Goal: Task Accomplishment & Management: Manage account settings

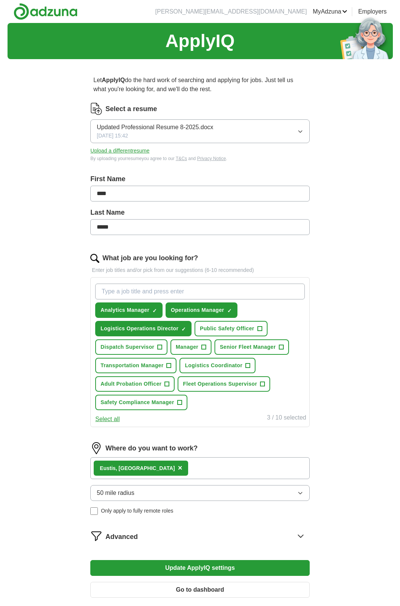
click at [159, 468] on div "Eustis, [GEOGRAPHIC_DATA] ×" at bounding box center [199, 468] width 219 height 22
click at [150, 493] on button "50 mile radius" at bounding box center [199, 493] width 219 height 16
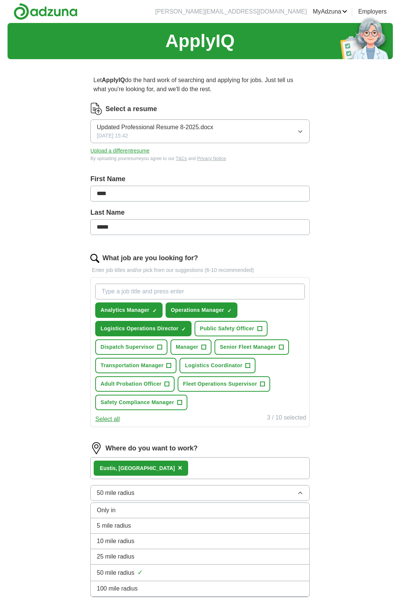
click at [150, 493] on button "50 mile radius" at bounding box center [199, 493] width 219 height 16
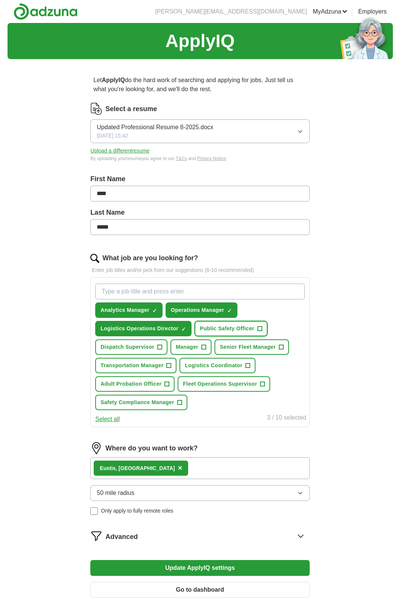
click at [261, 329] on span "+" at bounding box center [260, 329] width 5 height 6
click at [206, 349] on span "+" at bounding box center [204, 347] width 5 height 6
click at [249, 366] on span "+" at bounding box center [248, 366] width 5 height 6
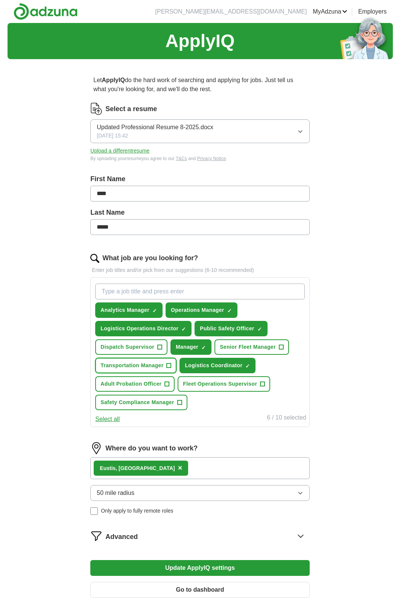
click at [168, 364] on span "+" at bounding box center [169, 366] width 5 height 6
click at [113, 414] on div "Select all 7 / 10 selected" at bounding box center [200, 418] width 212 height 11
click at [113, 419] on button "Select all" at bounding box center [107, 419] width 24 height 9
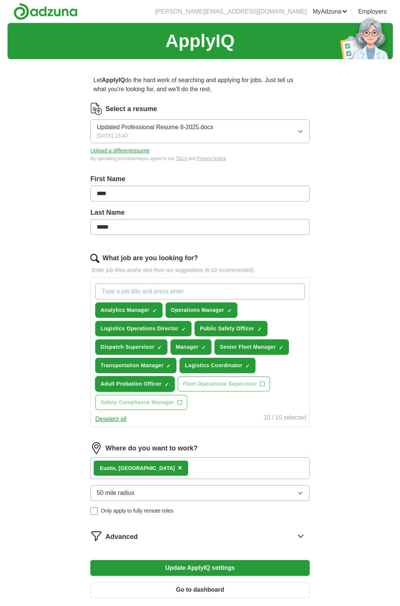
click at [0, 0] on span "×" at bounding box center [0, 0] width 0 height 0
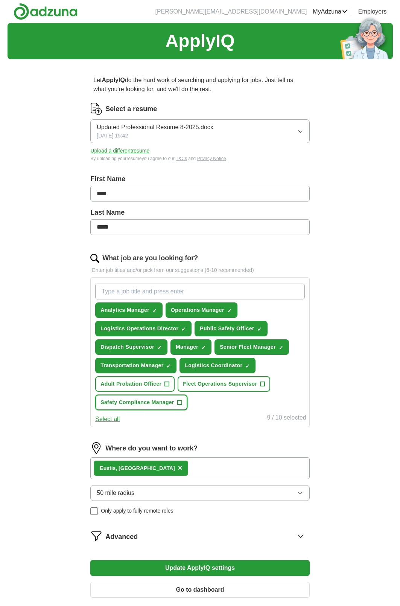
click at [180, 402] on span "+" at bounding box center [179, 403] width 5 height 6
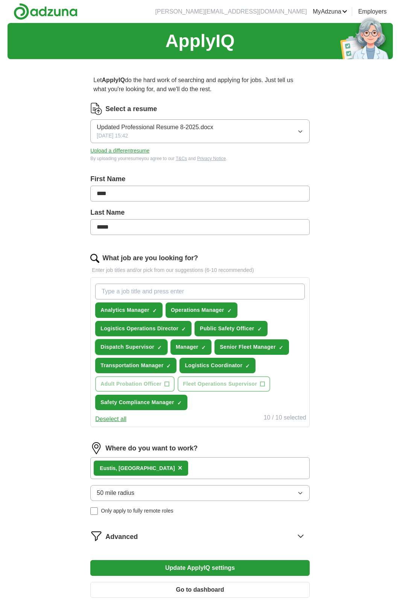
click at [0, 0] on span "×" at bounding box center [0, 0] width 0 height 0
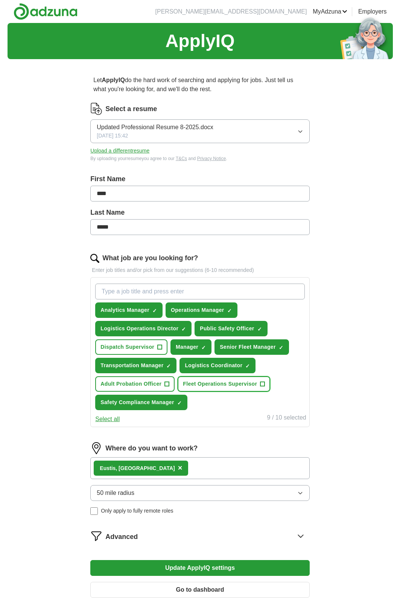
click at [263, 383] on span "+" at bounding box center [263, 384] width 5 height 6
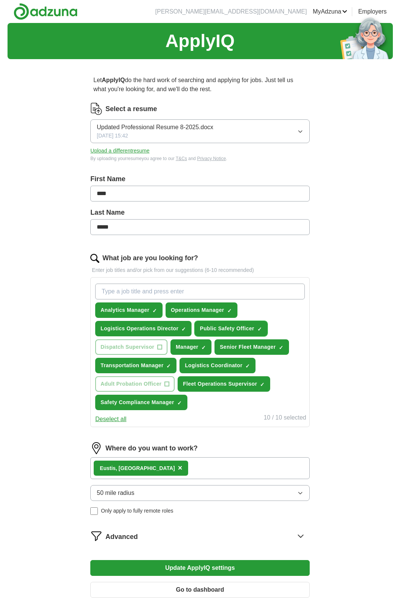
click at [0, 0] on span "×" at bounding box center [0, 0] width 0 height 0
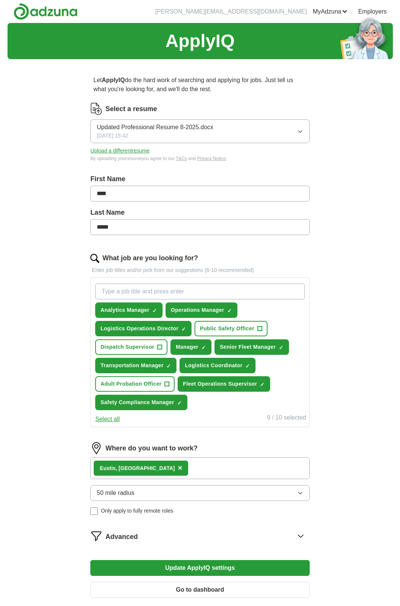
click at [120, 292] on input "What job are you looking for?" at bounding box center [199, 292] width 209 height 16
type input "warehouse manager"
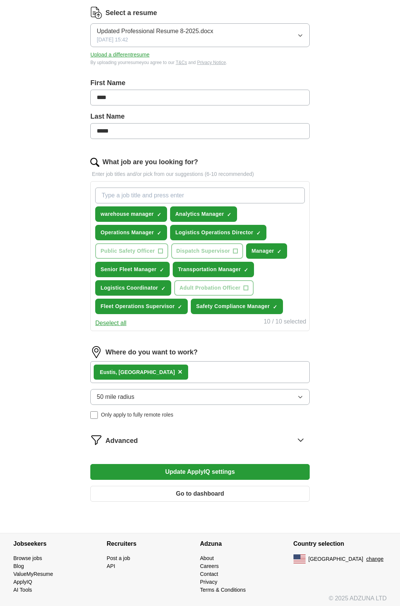
scroll to position [99, 0]
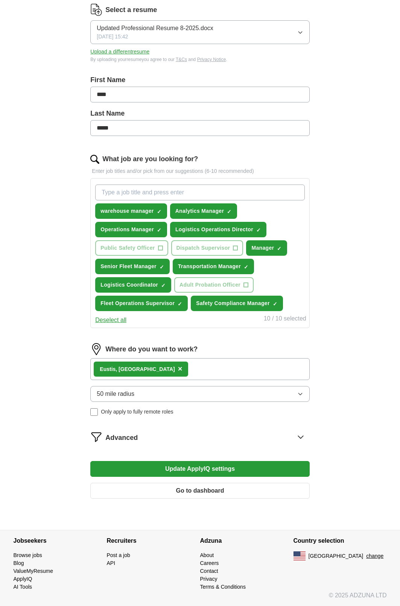
click at [180, 469] on button "Update ApplyIQ settings" at bounding box center [199, 469] width 219 height 16
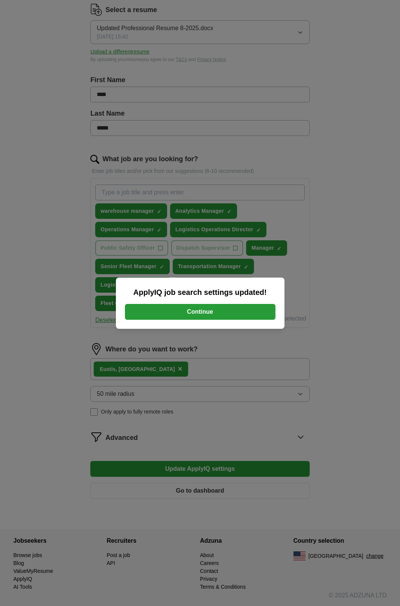
click at [187, 310] on button "Continue" at bounding box center [200, 312] width 151 height 16
